Goal: Information Seeking & Learning: Learn about a topic

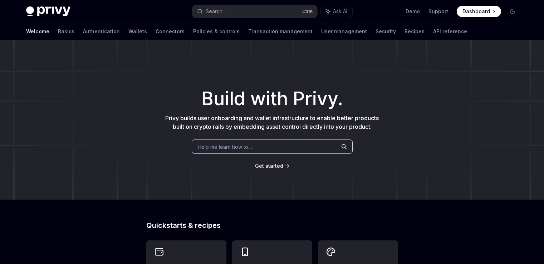
scroll to position [179, 0]
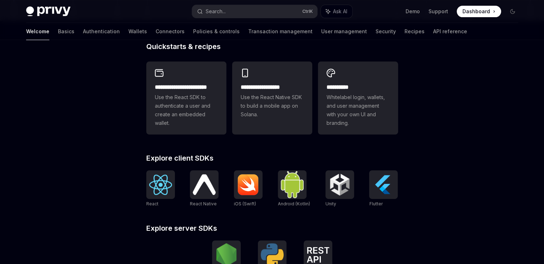
click at [188, 104] on span "Use the React SDK to authenticate a user and create an embedded wallet." at bounding box center [186, 110] width 63 height 34
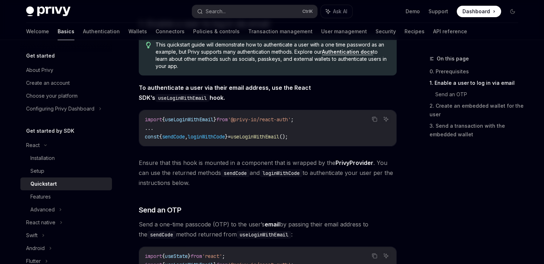
scroll to position [143, 0]
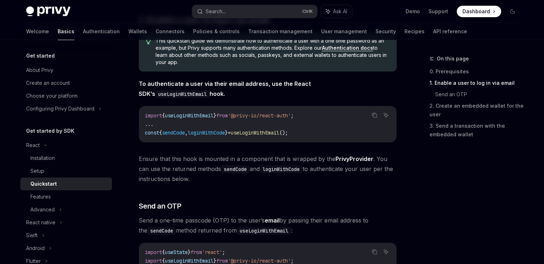
type textarea "*"
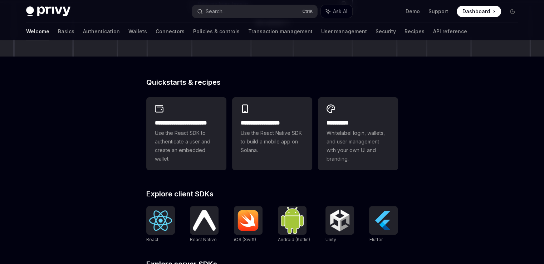
scroll to position [179, 0]
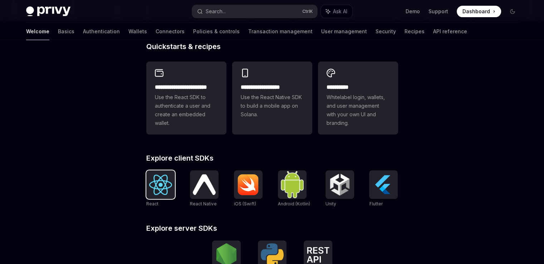
click at [167, 192] on img at bounding box center [160, 185] width 23 height 20
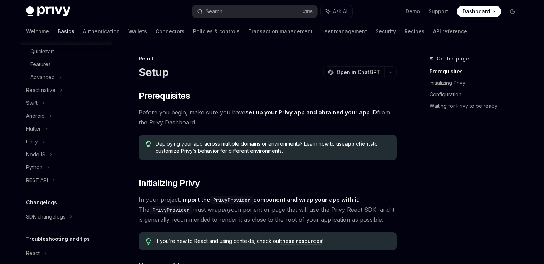
scroll to position [25, 0]
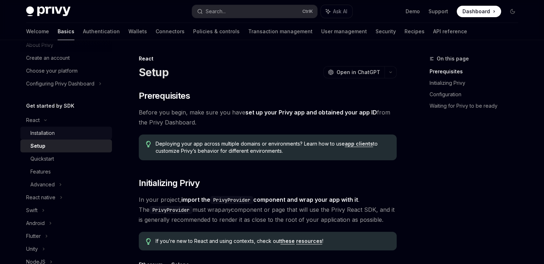
click at [46, 129] on div "Installation" at bounding box center [42, 133] width 24 height 9
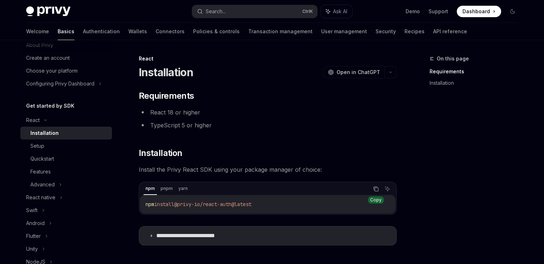
click at [376, 187] on icon "Copy the contents from the code block" at bounding box center [376, 189] width 6 height 6
click at [147, 231] on summary "**********" at bounding box center [267, 235] width 257 height 19
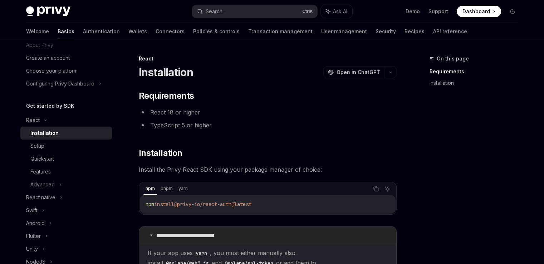
click at [147, 233] on summary "**********" at bounding box center [267, 235] width 257 height 19
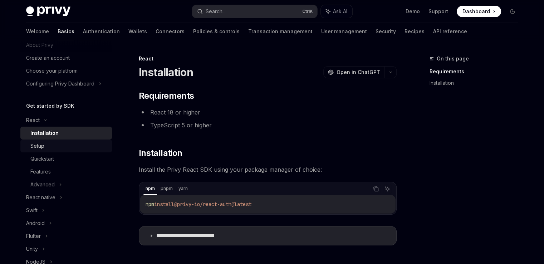
click at [31, 151] on link "Setup" at bounding box center [66, 145] width 92 height 13
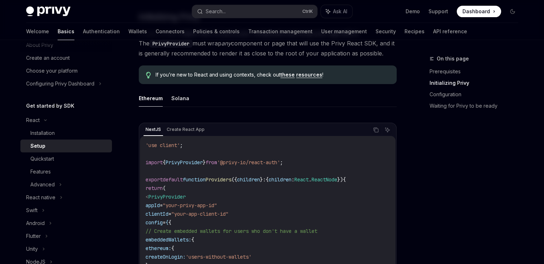
scroll to position [179, 0]
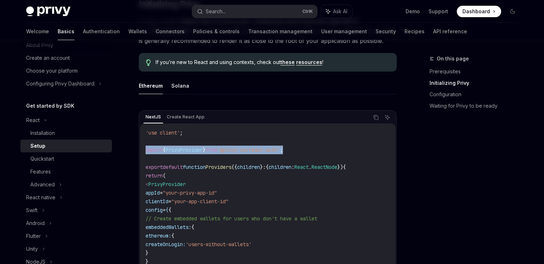
drag, startPoint x: 318, startPoint y: 152, endPoint x: 128, endPoint y: 148, distance: 189.2
copy span "import { PrivyProvider } from '@privy-io/react-auth' ;"
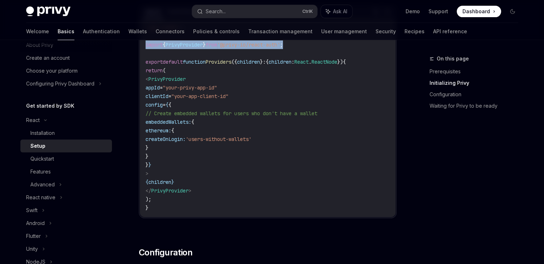
scroll to position [215, 0]
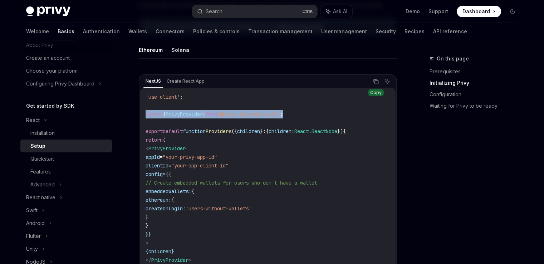
click at [378, 77] on button "Copy the contents from the code block" at bounding box center [375, 81] width 9 height 9
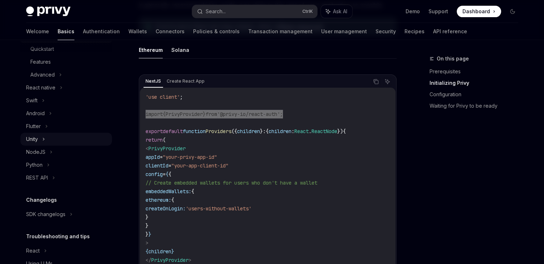
scroll to position [97, 0]
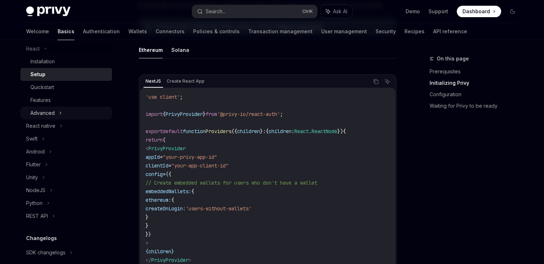
click at [47, 111] on div "Advanced" at bounding box center [42, 113] width 24 height 9
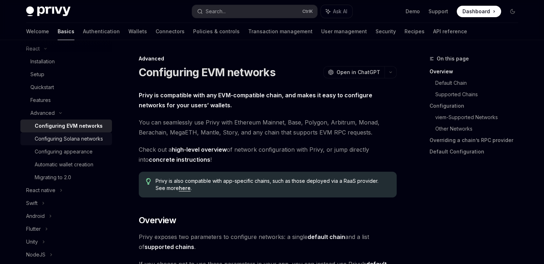
click at [46, 139] on div "Configuring Solana networks" at bounding box center [69, 138] width 68 height 9
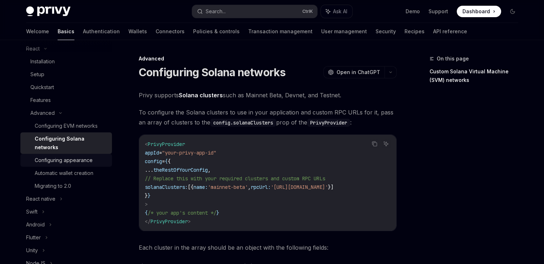
click at [52, 162] on div "Configuring appearance" at bounding box center [64, 160] width 58 height 9
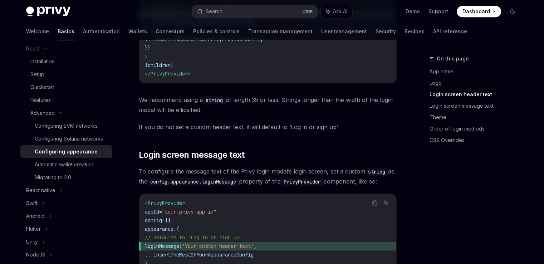
scroll to position [787, 0]
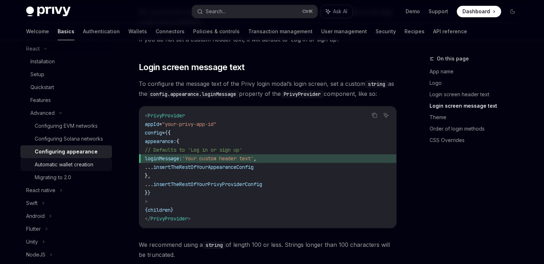
click at [55, 169] on div "Automatic wallet creation" at bounding box center [64, 164] width 59 height 9
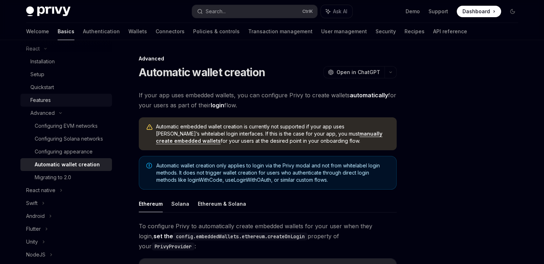
click at [45, 99] on div "Features" at bounding box center [40, 100] width 20 height 9
type textarea "*"
